Goal: Find specific page/section: Find specific page/section

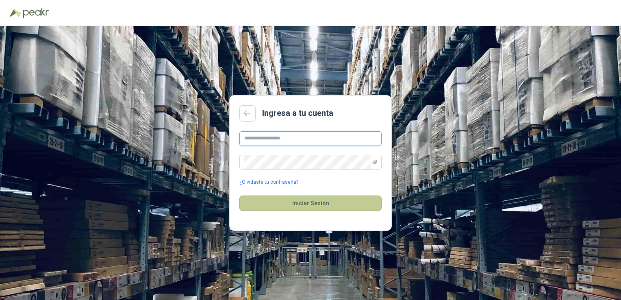
type input "**********"
click at [321, 202] on button "Iniciar Sesión" at bounding box center [310, 202] width 142 height 15
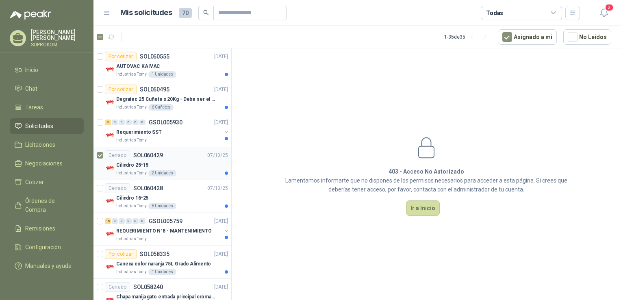
click at [105, 152] on div "Cerrado" at bounding box center [117, 155] width 25 height 10
click at [168, 165] on div "Cilindro 25*15" at bounding box center [172, 165] width 112 height 10
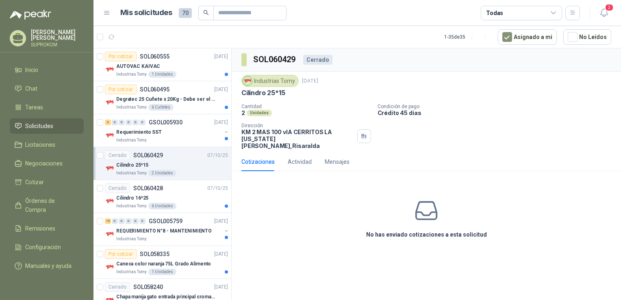
click at [182, 171] on div "Industrias Tomy 2 Unidades" at bounding box center [172, 173] width 112 height 7
click at [184, 138] on div "Industrias Tomy" at bounding box center [168, 140] width 105 height 7
click at [311, 243] on div "No has enviado cotizaciones a esta solicitud" at bounding box center [426, 219] width 389 height 82
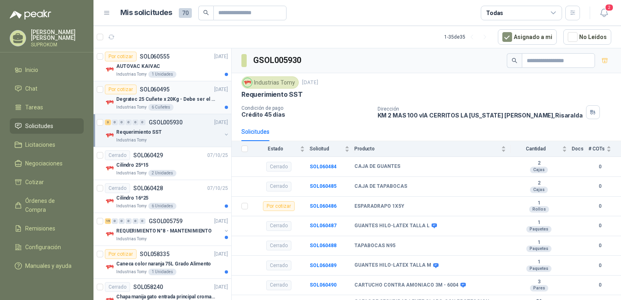
click at [193, 98] on p "Degratec 25 Cuñete x 20Kg - Debe ser el de Tecnas (por ahora homologado) - (Adj…" at bounding box center [166, 100] width 101 height 8
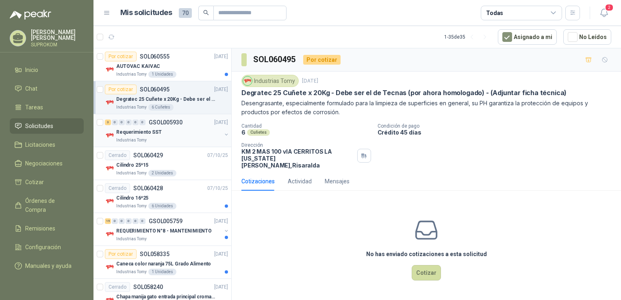
click at [179, 135] on div "Requerimiento SST" at bounding box center [168, 132] width 105 height 10
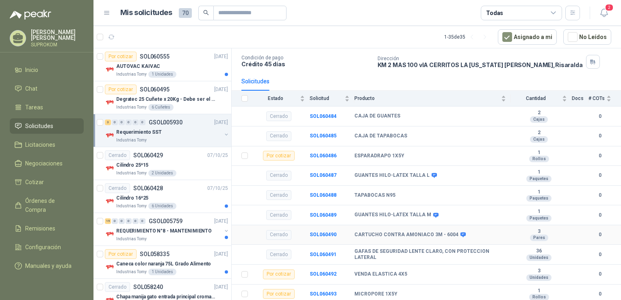
scroll to position [51, 0]
click at [151, 66] on p "AUTOVAC KAIVAC" at bounding box center [138, 67] width 44 height 8
